Goal: Task Accomplishment & Management: Manage account settings

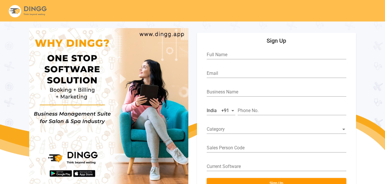
scroll to position [21, 0]
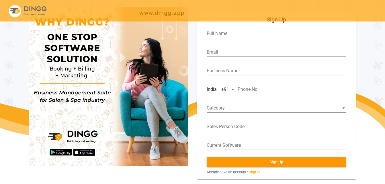
click at [254, 172] on link "Sign in" at bounding box center [254, 171] width 11 height 5
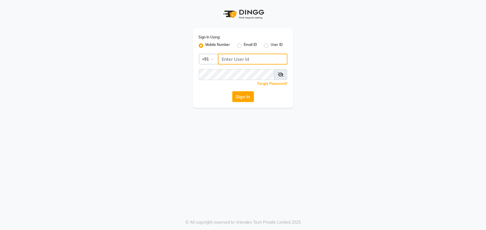
click at [228, 59] on input "Username" at bounding box center [253, 59] width 70 height 11
type input "9259388667"
click at [242, 95] on button "Sign In" at bounding box center [243, 96] width 22 height 11
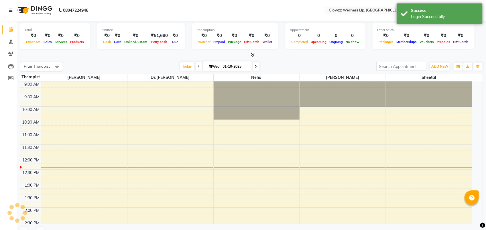
select select "en"
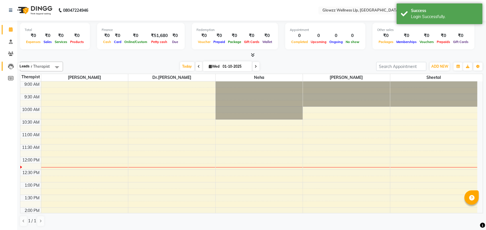
click at [13, 64] on icon at bounding box center [11, 67] width 6 height 6
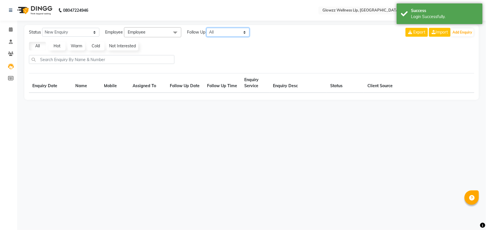
click at [225, 31] on select "All [DATE] [DATE] This Week This Month Custom" at bounding box center [228, 32] width 43 height 9
select select "10"
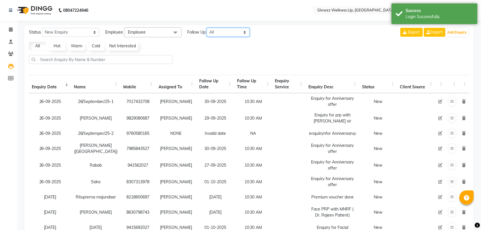
select select "custom"
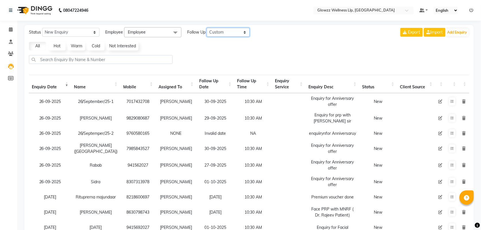
click at [207, 28] on select "All [DATE] [DATE] This Week This Month Custom" at bounding box center [228, 32] width 43 height 9
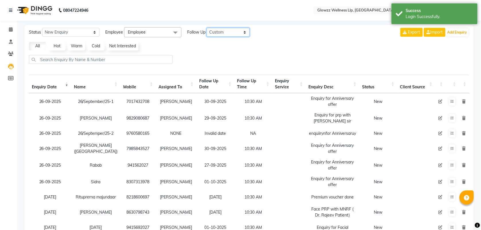
select select "10"
select select "2025"
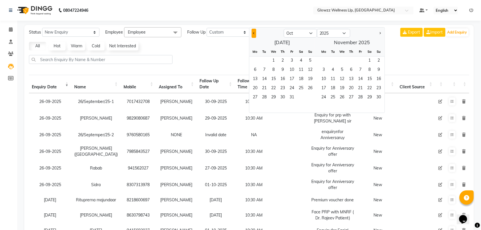
click at [254, 35] on button "Previous month" at bounding box center [254, 33] width 5 height 9
select select "9"
click at [302, 89] on span "27" at bounding box center [300, 88] width 9 height 9
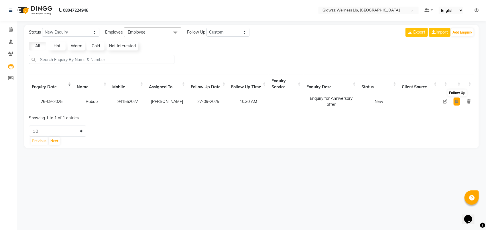
click at [456, 101] on icon at bounding box center [456, 101] width 3 height 3
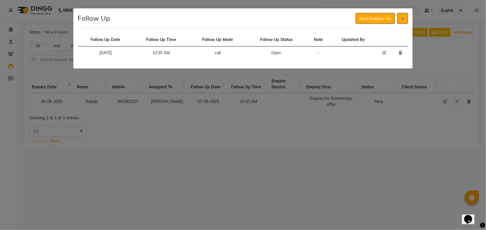
click at [382, 52] on icon at bounding box center [384, 53] width 4 height 4
select select "630"
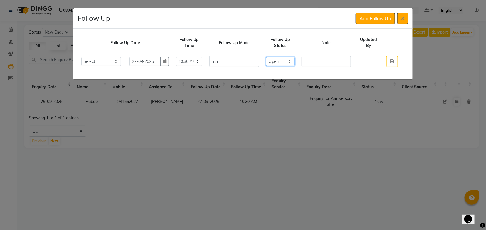
click at [289, 59] on select "Select Open Pending Done" at bounding box center [280, 61] width 29 height 9
select select "Done"
click at [270, 57] on select "Select Open Pending Done" at bounding box center [280, 61] width 29 height 9
click at [305, 96] on ngb-modal-window "Follow Up Add Follow Up Follow Up Date Follow Up Time Follow Up Mode Follow Up …" at bounding box center [243, 115] width 486 height 230
click at [322, 58] on input "text" at bounding box center [326, 61] width 49 height 11
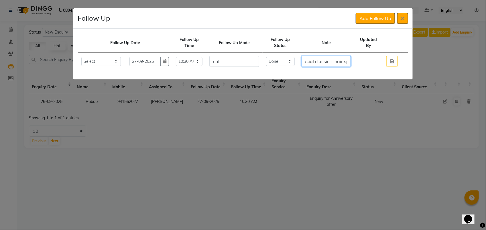
scroll to position [0, 21]
type input "hydrafacial classic + hair spa"
click at [393, 64] on button "button" at bounding box center [392, 61] width 11 height 11
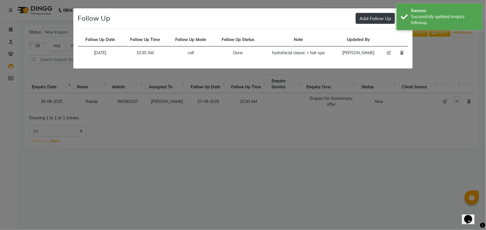
click at [367, 18] on button "Add Follow Up" at bounding box center [375, 18] width 39 height 11
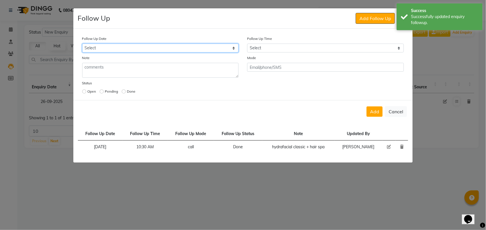
click at [234, 47] on select "Select [DATE] [DATE] [DATE] ([DATE]) [DATE] ([DATE]) [DATE] ([DATE]) [DATE] ([D…" at bounding box center [160, 48] width 157 height 9
select select "custom_date"
click at [82, 44] on select "Select [DATE] [DATE] [DATE] ([DATE]) [DATE] ([DATE]) [DATE] ([DATE]) [DATE] ([D…" at bounding box center [160, 48] width 157 height 9
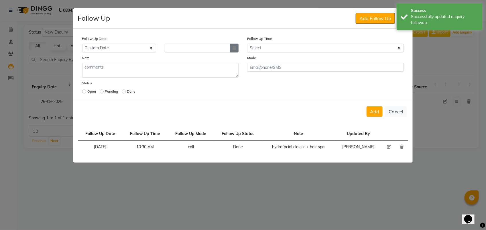
click at [236, 51] on button "button" at bounding box center [234, 48] width 9 height 9
select select "10"
select select "2025"
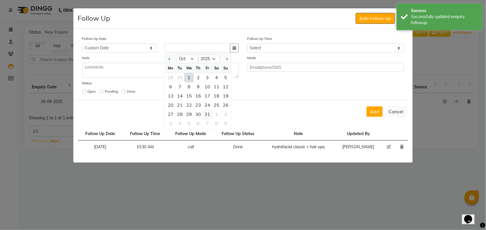
click at [206, 117] on div "31" at bounding box center [207, 114] width 9 height 9
type input "[DATE]"
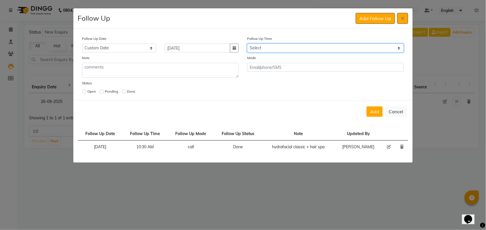
click at [273, 49] on select "Select 07:00 AM 07:15 AM 07:30 AM 07:45 AM 08:00 AM 08:15 AM 08:30 AM 08:45 AM …" at bounding box center [325, 48] width 157 height 9
select select "630"
click at [247, 44] on select "Select 07:00 AM 07:15 AM 07:30 AM 07:45 AM 08:00 AM 08:15 AM 08:30 AM 08:45 AM …" at bounding box center [325, 48] width 157 height 9
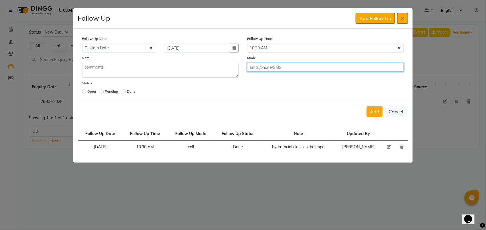
click at [265, 69] on input "text" at bounding box center [325, 67] width 157 height 9
type input "call"
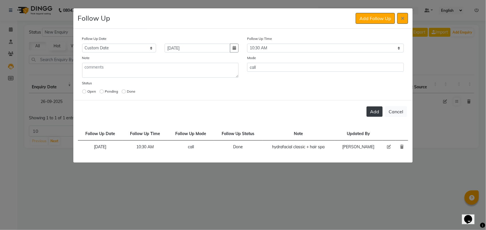
click at [372, 112] on button "Add" at bounding box center [375, 111] width 16 height 10
click at [375, 112] on button "Add" at bounding box center [375, 111] width 16 height 10
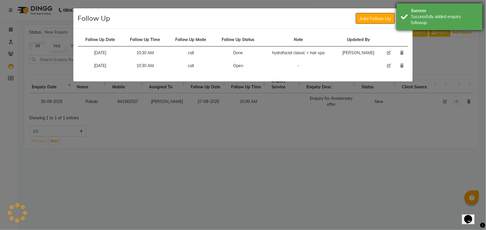
click at [406, 17] on div "Success Successfully added enquiry followup." at bounding box center [440, 16] width 86 height 27
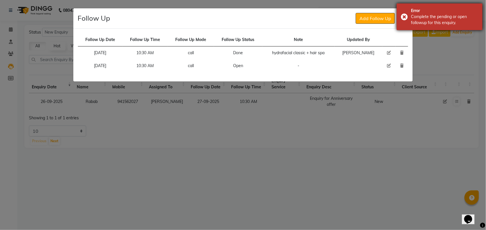
click at [402, 18] on div "Error Complete the pending or open followup for this enquiry." at bounding box center [440, 16] width 86 height 27
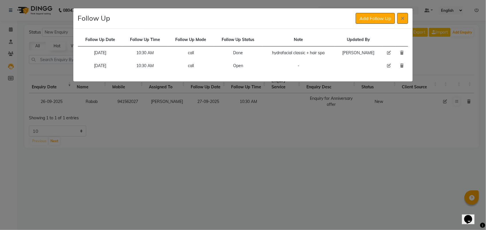
click at [402, 18] on icon at bounding box center [402, 18] width 3 height 5
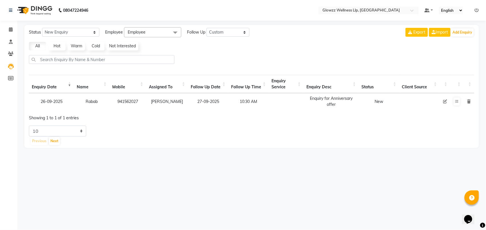
click at [237, 25] on div "Status New Enquiry Open Enquiry Converted Enquiry All All New Open Converted Em…" at bounding box center [251, 86] width 455 height 123
click at [235, 33] on select "All [DATE] [DATE] This Week This Month Custom" at bounding box center [228, 32] width 43 height 9
click at [207, 28] on select "All [DATE] [DATE] This Week This Month Custom" at bounding box center [228, 32] width 43 height 9
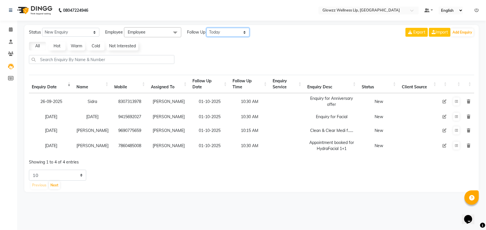
click at [236, 36] on select "All [DATE] [DATE] This Week This Month Custom" at bounding box center [228, 32] width 43 height 9
click at [207, 28] on select "All [DATE] [DATE] This Week This Month Custom" at bounding box center [228, 32] width 43 height 9
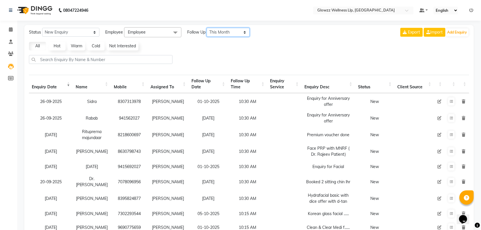
click at [229, 32] on select "All [DATE] [DATE] This Week This Month Custom" at bounding box center [228, 32] width 43 height 9
select select "custom"
click at [207, 28] on select "All [DATE] [DATE] This Week This Month Custom" at bounding box center [228, 32] width 43 height 9
select select "10"
select select "2025"
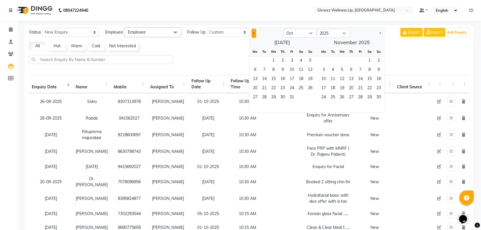
click at [254, 33] on span "Previous month" at bounding box center [254, 33] width 2 height 2
select select "9"
click at [311, 88] on span "28" at bounding box center [309, 88] width 9 height 9
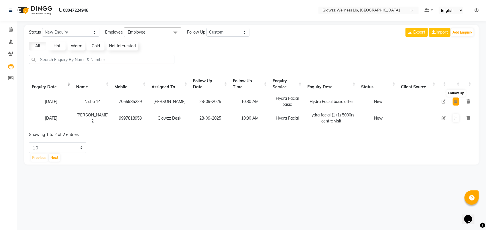
click at [454, 102] on icon at bounding box center [455, 101] width 3 height 3
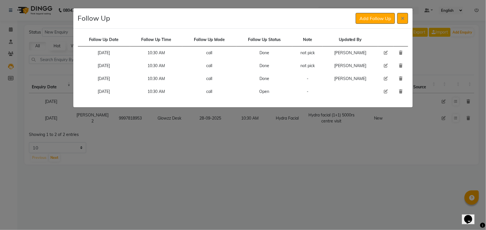
click at [442, 92] on ngb-modal-window "Follow Up Add Follow Up Follow Up Date Follow Up Time Follow Up Mode Follow Up …" at bounding box center [243, 115] width 486 height 230
click at [440, 97] on ngb-modal-window "Follow Up Add Follow Up Follow Up Date Follow Up Time Follow Up Mode Follow Up …" at bounding box center [243, 115] width 486 height 230
click at [384, 92] on icon at bounding box center [386, 91] width 4 height 4
select select "630"
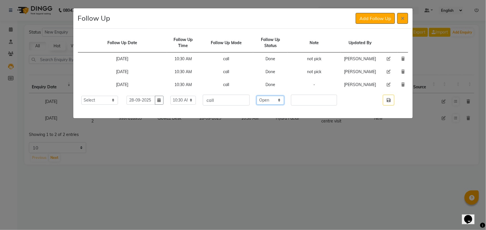
click at [284, 105] on select "Select Open Pending Done" at bounding box center [271, 100] width 28 height 9
select select "Done"
click at [267, 105] on select "Select Open Pending Done" at bounding box center [271, 100] width 28 height 9
drag, startPoint x: 318, startPoint y: 112, endPoint x: 319, endPoint y: 117, distance: 5.2
click at [319, 109] on td at bounding box center [314, 100] width 53 height 18
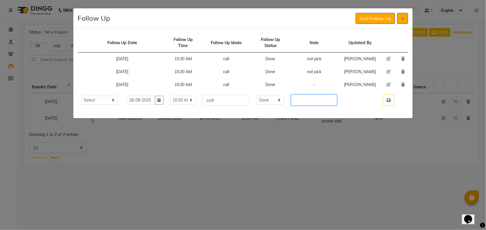
click at [319, 105] on input "text" at bounding box center [314, 100] width 46 height 11
type input "not pick"
click at [391, 105] on button "button" at bounding box center [388, 100] width 11 height 11
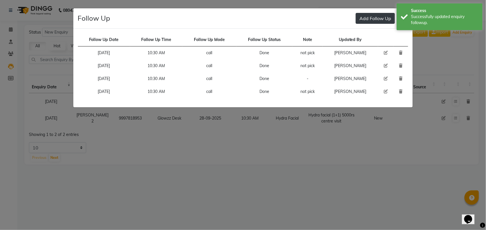
click at [372, 13] on button "Add Follow Up" at bounding box center [375, 18] width 39 height 11
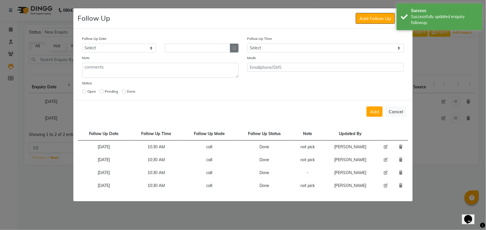
click at [232, 49] on button "button" at bounding box center [234, 48] width 9 height 9
select select "10"
select select "2025"
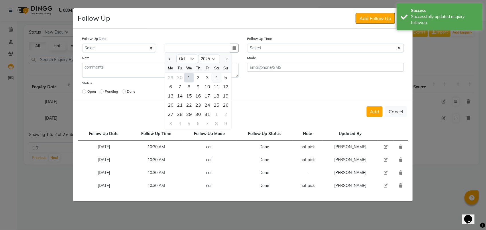
click at [214, 81] on div "4" at bounding box center [216, 77] width 9 height 9
type input "04-10-2025"
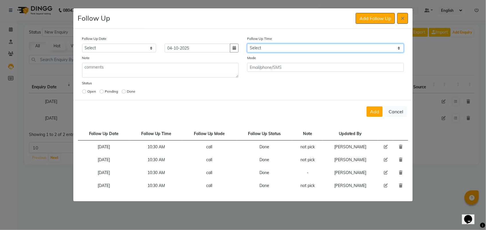
click at [258, 49] on select "Select 07:00 AM 07:15 AM 07:30 AM 07:45 AM 08:00 AM 08:15 AM 08:30 AM 08:45 AM …" at bounding box center [325, 48] width 157 height 9
select select "630"
click at [247, 44] on select "Select 07:00 AM 07:15 AM 07:30 AM 07:45 AM 08:00 AM 08:15 AM 08:30 AM 08:45 AM …" at bounding box center [325, 48] width 157 height 9
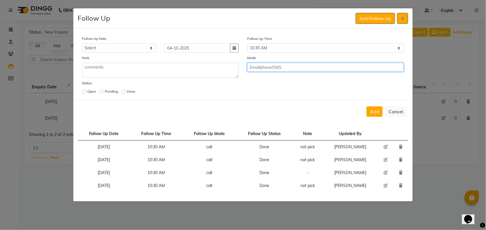
click at [280, 70] on input "text" at bounding box center [325, 67] width 157 height 9
type input "call"
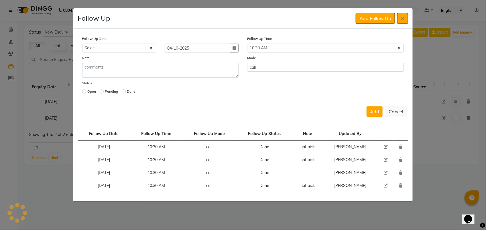
click at [373, 117] on div "Add Cancel" at bounding box center [243, 111] width 340 height 23
click at [373, 115] on button "Add" at bounding box center [375, 111] width 16 height 10
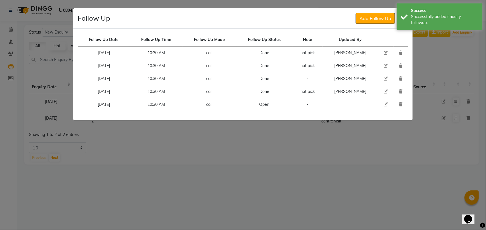
click at [373, 115] on ngb-modal-window "Follow Up Add Follow Up Follow Up Date Follow Up Time Follow Up Mode Follow Up …" at bounding box center [243, 115] width 486 height 230
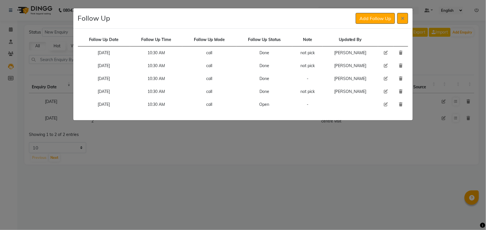
click at [458, 120] on ngb-modal-window "Follow Up Add Follow Up Follow Up Date Follow Up Time Follow Up Mode Follow Up …" at bounding box center [243, 115] width 486 height 230
